Goal: Contribute content: Contribute content

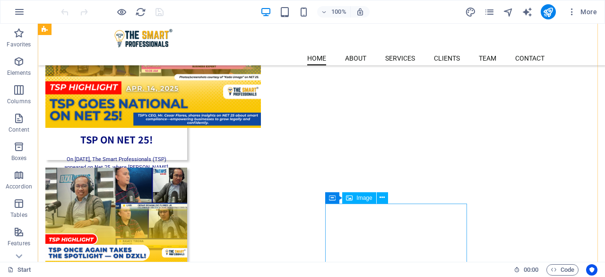
scroll to position [582, 0]
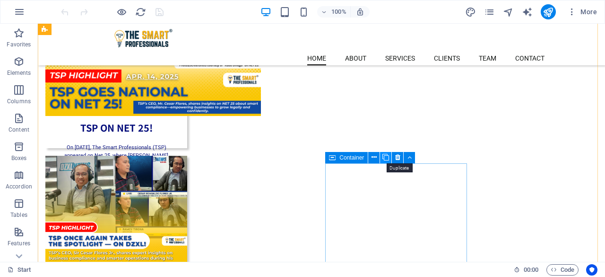
click at [385, 158] on icon at bounding box center [385, 157] width 7 height 10
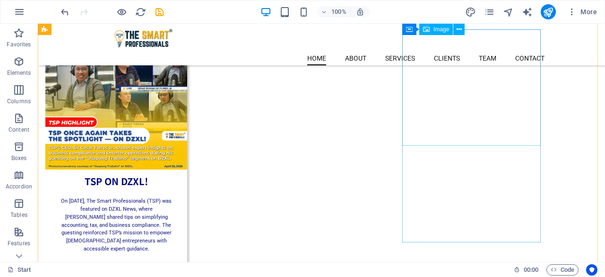
scroll to position [676, 0]
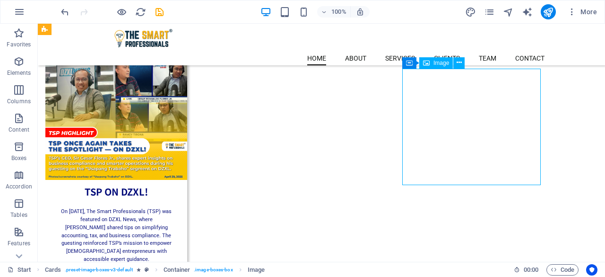
select select "%"
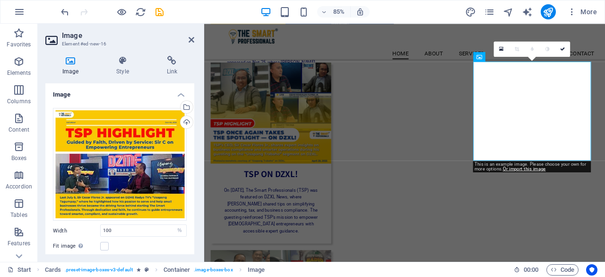
scroll to position [684, 0]
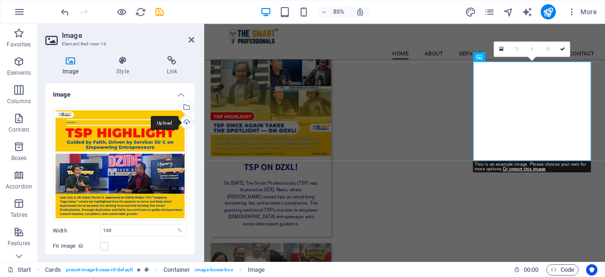
click at [189, 124] on div "Upload" at bounding box center [186, 123] width 14 height 14
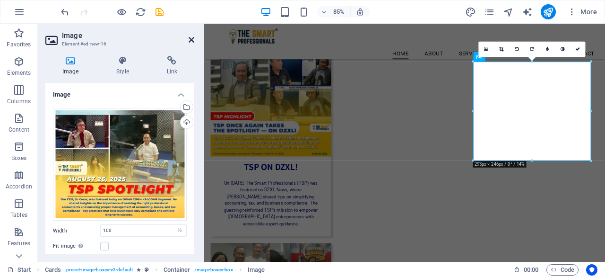
click at [189, 39] on icon at bounding box center [192, 40] width 6 height 8
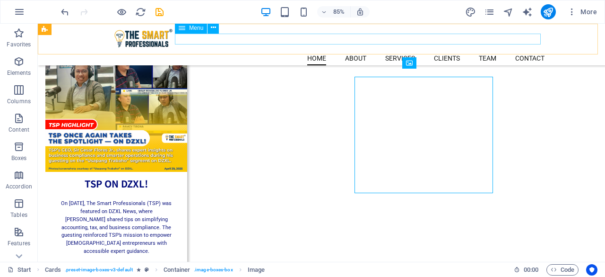
scroll to position [676, 0]
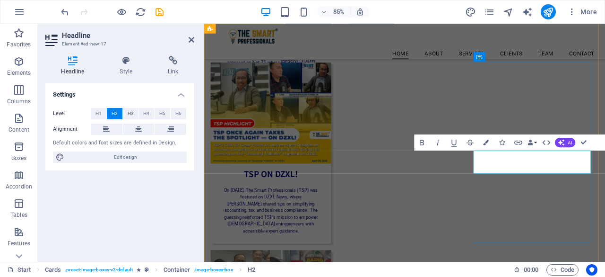
scroll to position [684, 0]
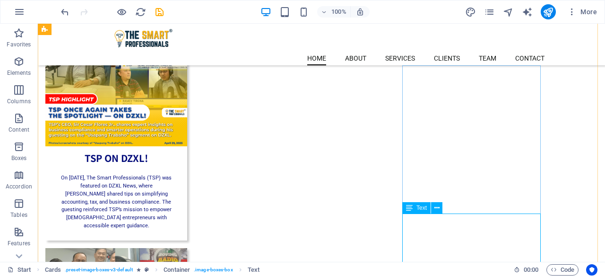
scroll to position [723, 0]
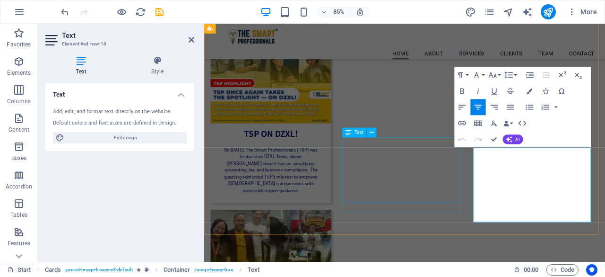
scroll to position [731, 0]
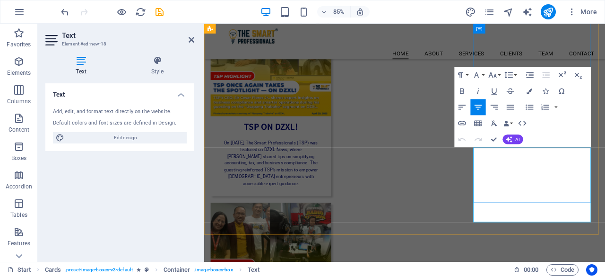
drag, startPoint x: 539, startPoint y: 172, endPoint x: 614, endPoint y: 222, distance: 89.7
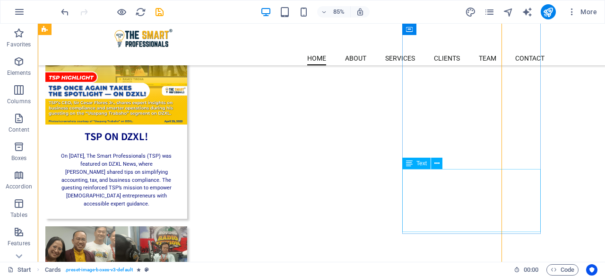
scroll to position [723, 0]
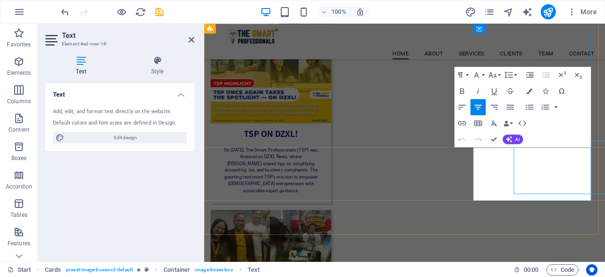
scroll to position [732, 0]
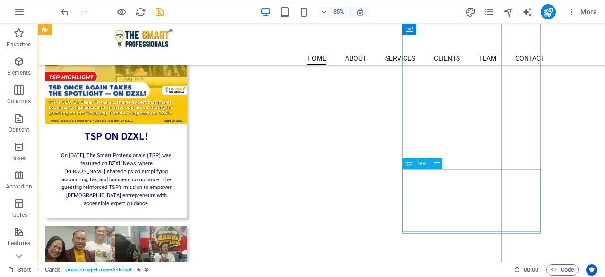
scroll to position [724, 0]
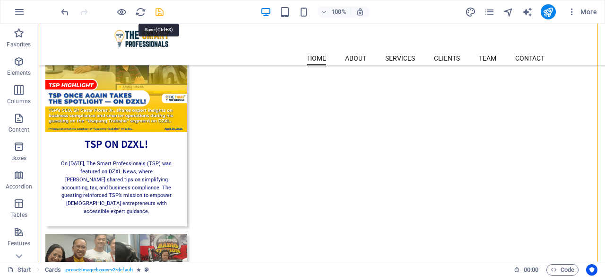
click at [161, 9] on icon "save" at bounding box center [159, 12] width 11 height 11
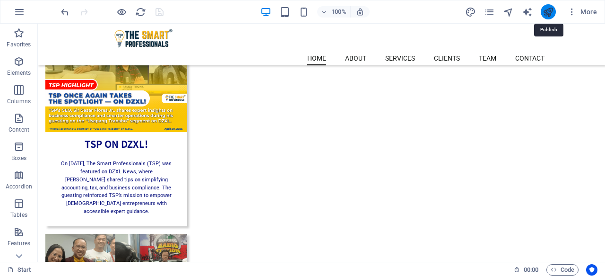
click at [554, 14] on icon "publish" at bounding box center [548, 12] width 11 height 11
